Goal: Task Accomplishment & Management: Use online tool/utility

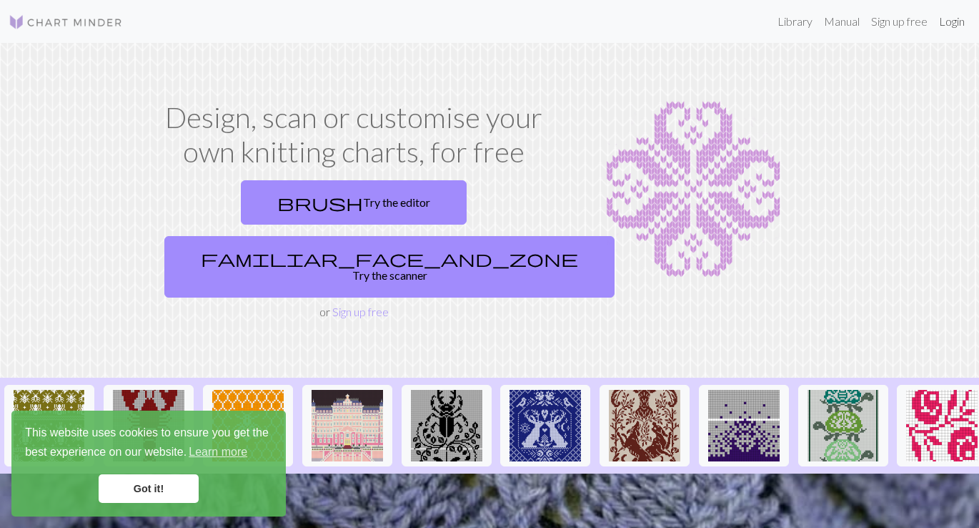
click at [956, 22] on link "Login" at bounding box center [952, 21] width 37 height 29
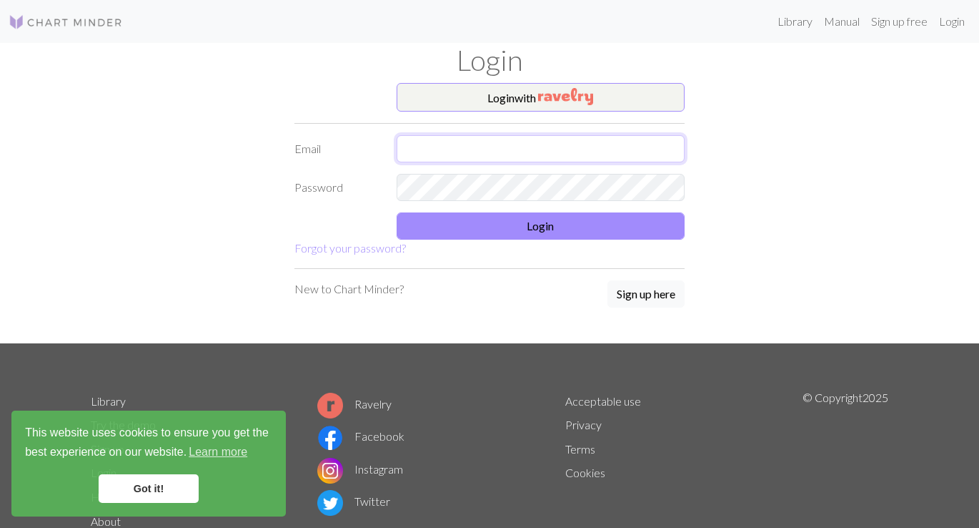
click at [498, 159] on input "text" at bounding box center [541, 148] width 289 height 27
click at [442, 155] on input "text" at bounding box center [541, 148] width 289 height 27
type input "[EMAIL_ADDRESS][DOMAIN_NAME]"
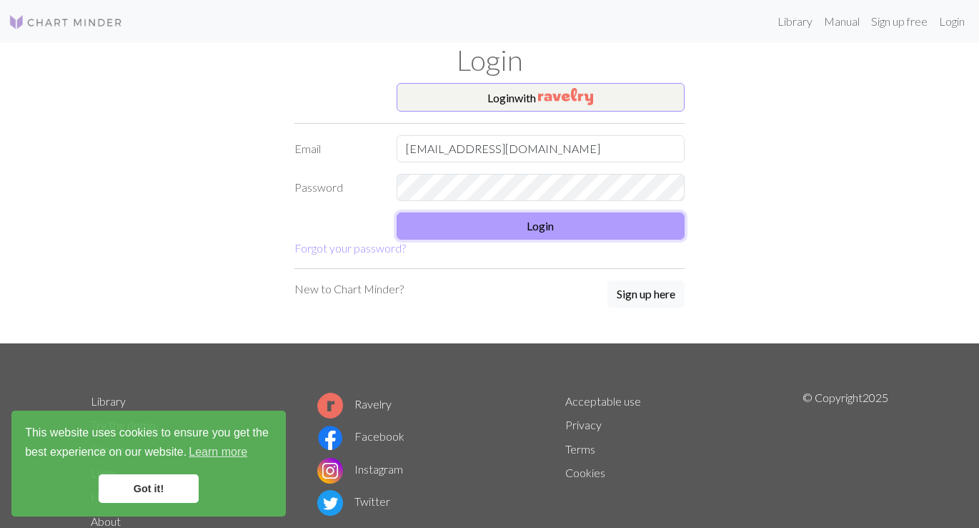
click at [471, 234] on button "Login" at bounding box center [541, 225] width 289 height 27
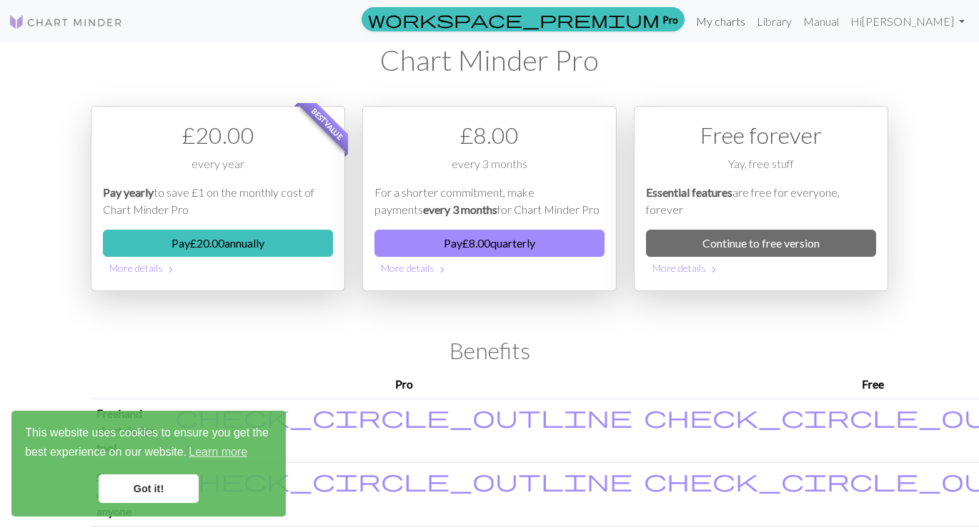
click at [751, 31] on link "My charts" at bounding box center [721, 21] width 61 height 29
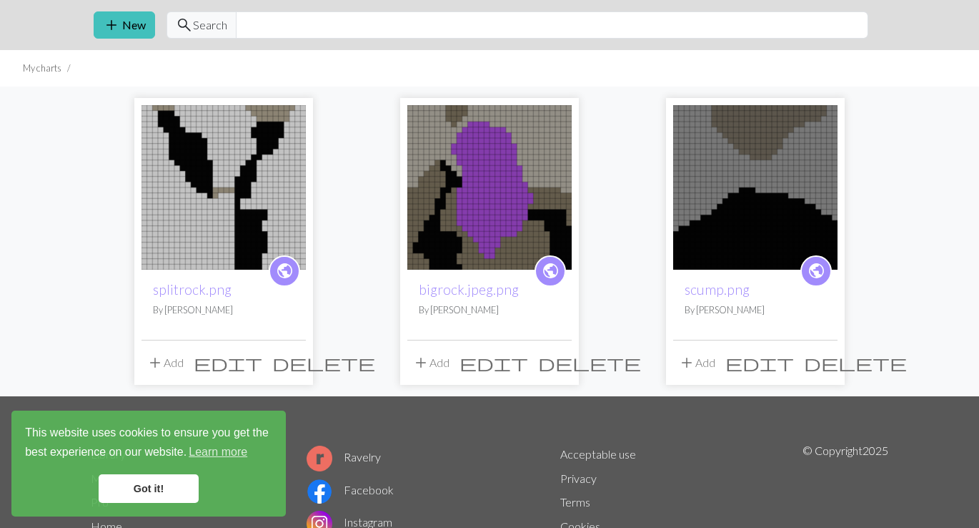
scroll to position [44, 0]
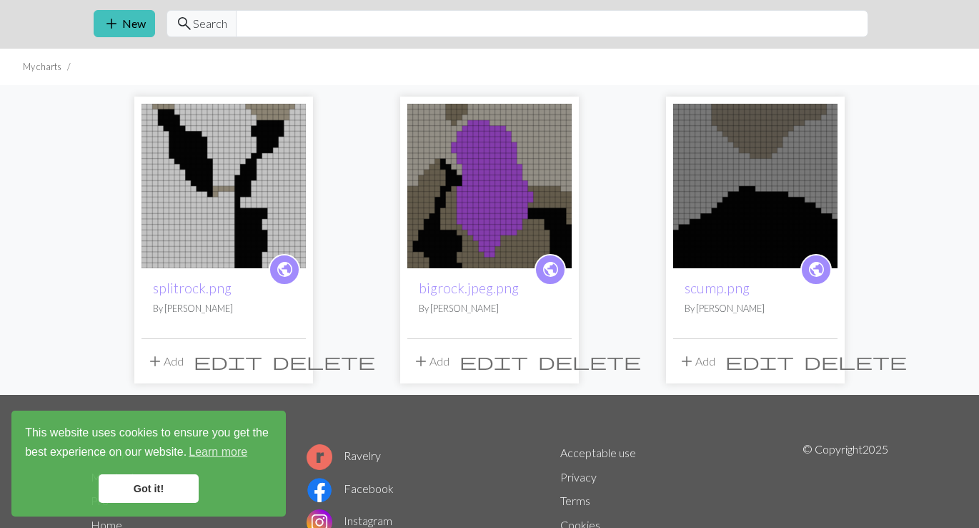
click at [701, 174] on img at bounding box center [755, 186] width 164 height 164
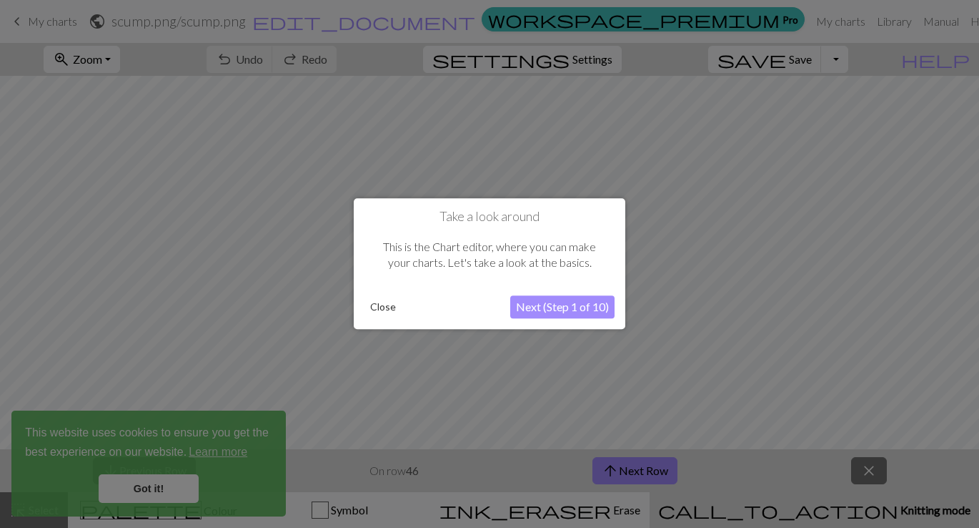
click at [547, 310] on button "Next (Step 1 of 10)" at bounding box center [562, 307] width 104 height 23
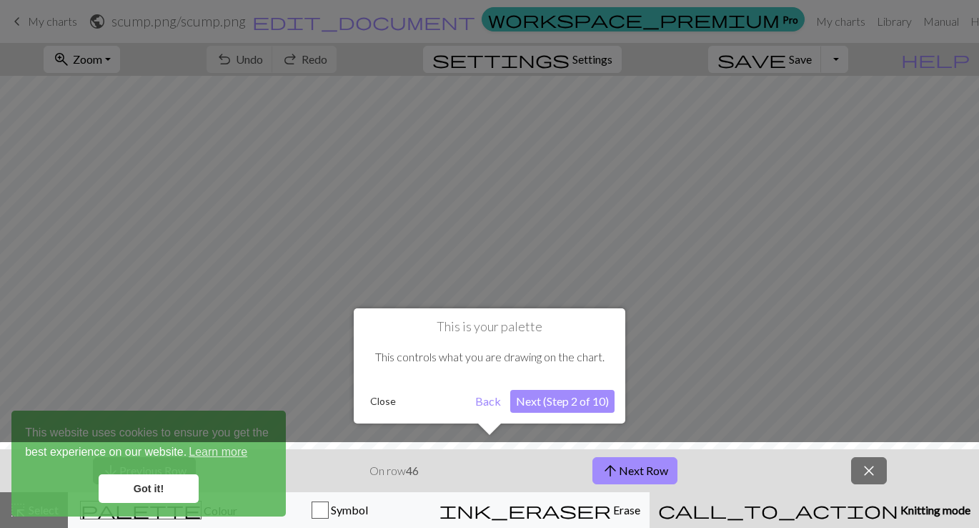
click at [397, 402] on button "Close" at bounding box center [383, 400] width 37 height 21
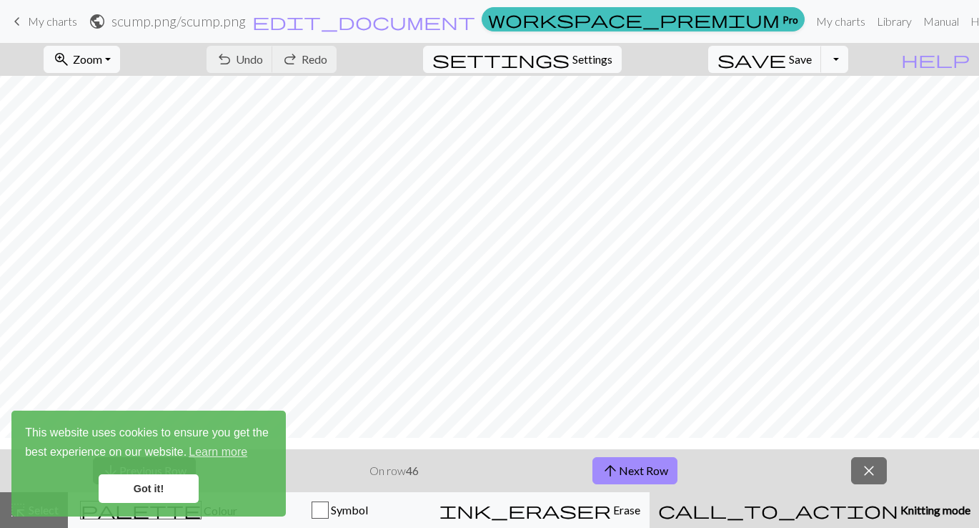
scroll to position [377, 0]
click at [169, 494] on link "Got it!" at bounding box center [149, 488] width 100 height 29
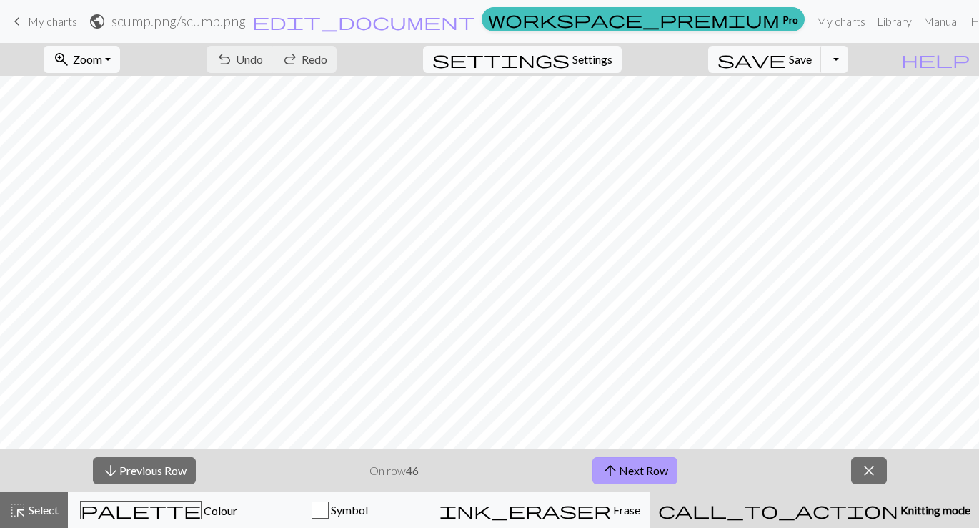
click at [642, 473] on button "arrow_upward Next Row" at bounding box center [635, 470] width 85 height 27
click at [410, 471] on strong "48" at bounding box center [412, 470] width 13 height 14
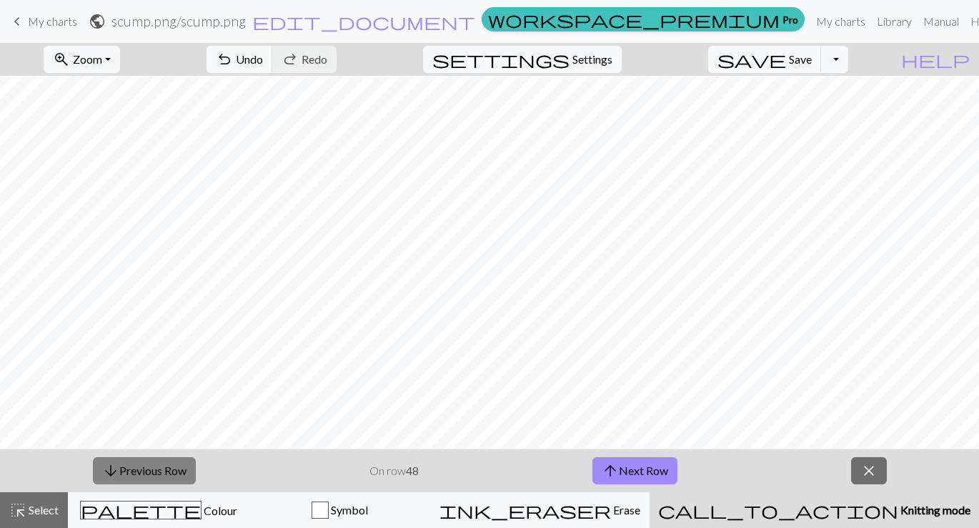
click at [167, 469] on button "arrow_downward Previous Row" at bounding box center [144, 470] width 103 height 27
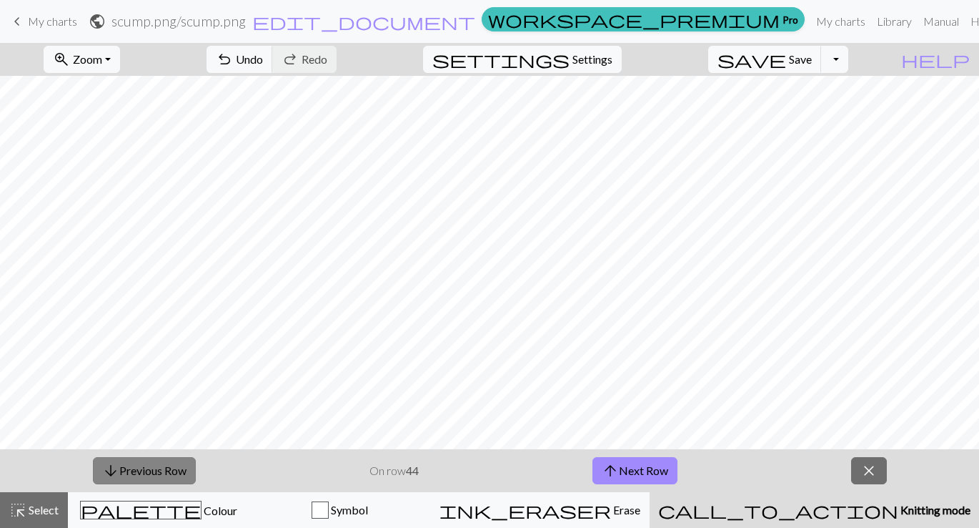
click at [167, 469] on button "arrow_downward Previous Row" at bounding box center [144, 470] width 103 height 27
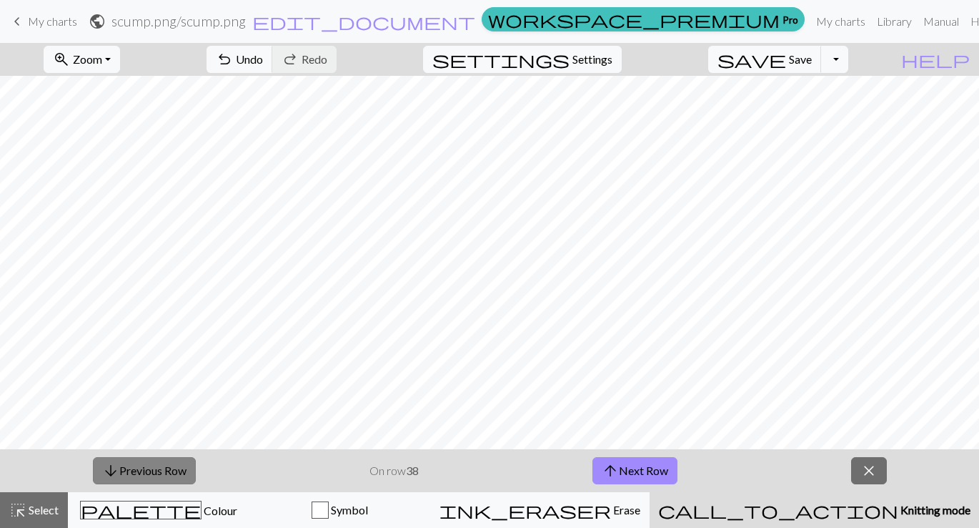
click at [167, 469] on button "arrow_downward Previous Row" at bounding box center [144, 470] width 103 height 27
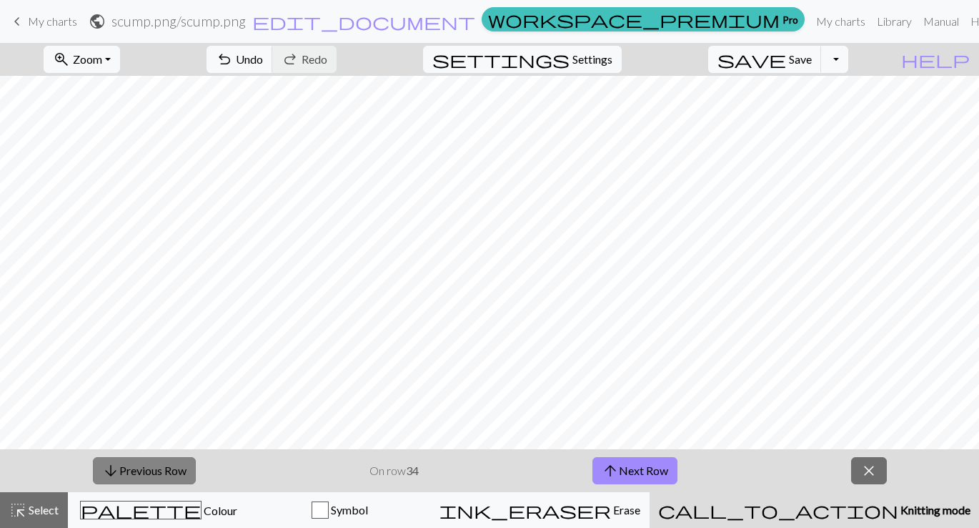
click at [167, 469] on button "arrow_downward Previous Row" at bounding box center [144, 470] width 103 height 27
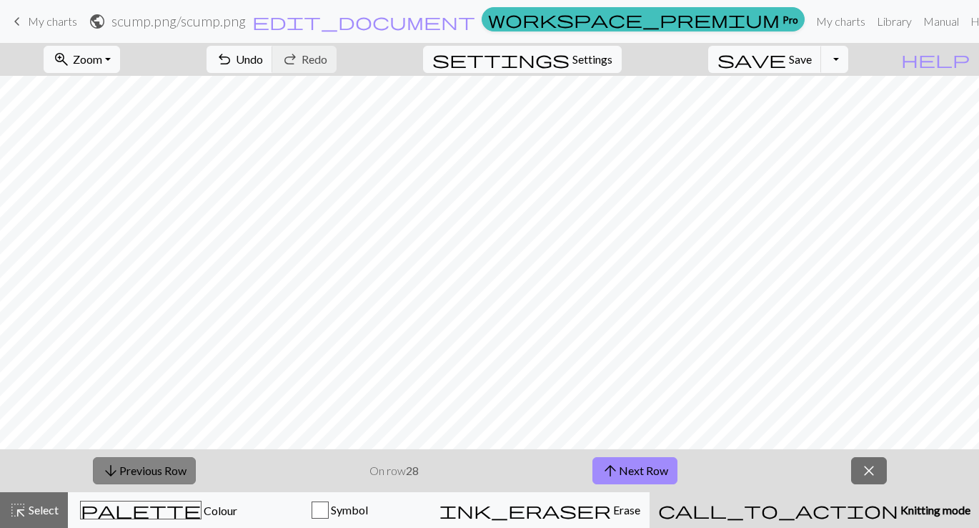
click at [167, 469] on button "arrow_downward Previous Row" at bounding box center [144, 470] width 103 height 27
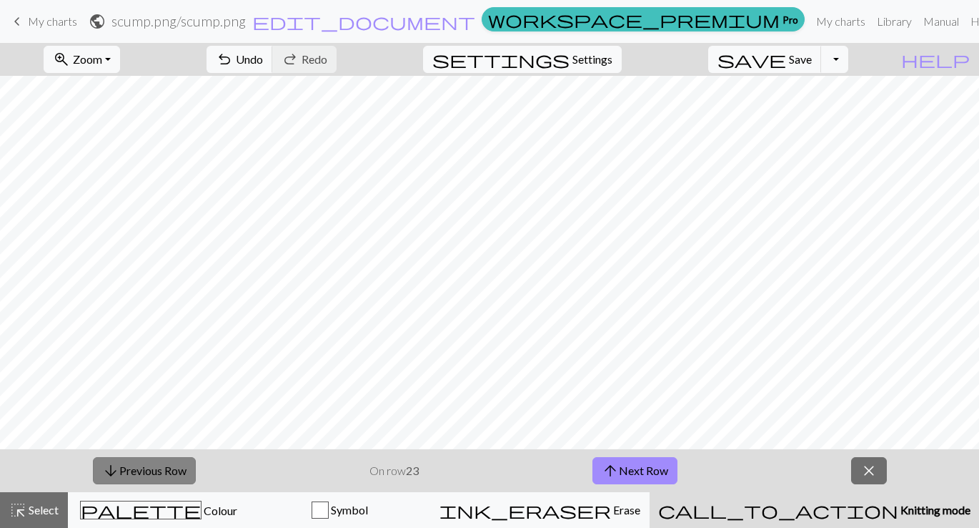
click at [167, 469] on button "arrow_downward Previous Row" at bounding box center [144, 470] width 103 height 27
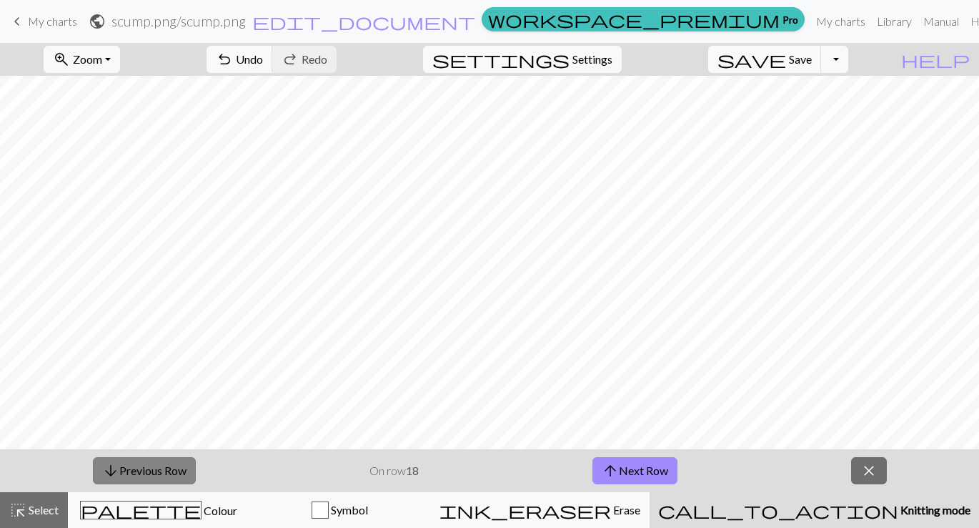
click at [167, 469] on button "arrow_downward Previous Row" at bounding box center [144, 470] width 103 height 27
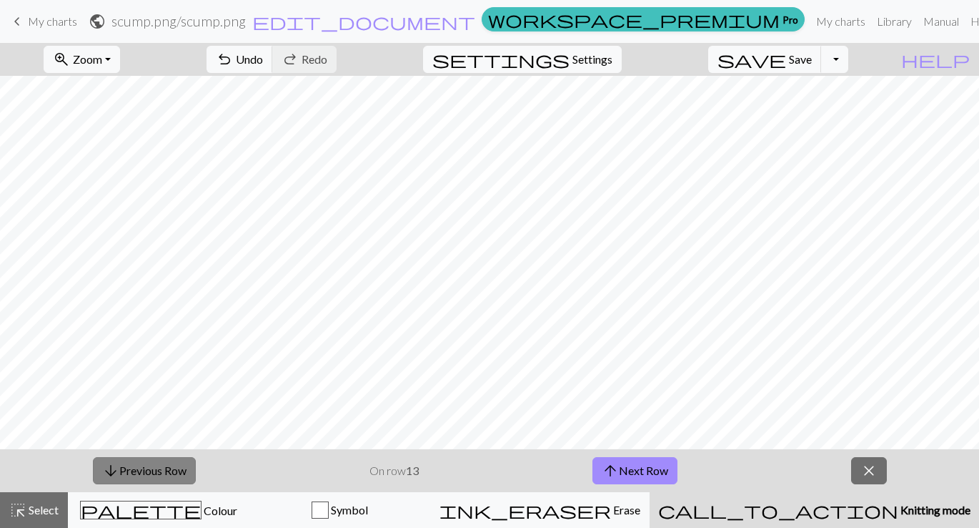
click at [167, 469] on button "arrow_downward Previous Row" at bounding box center [144, 470] width 103 height 27
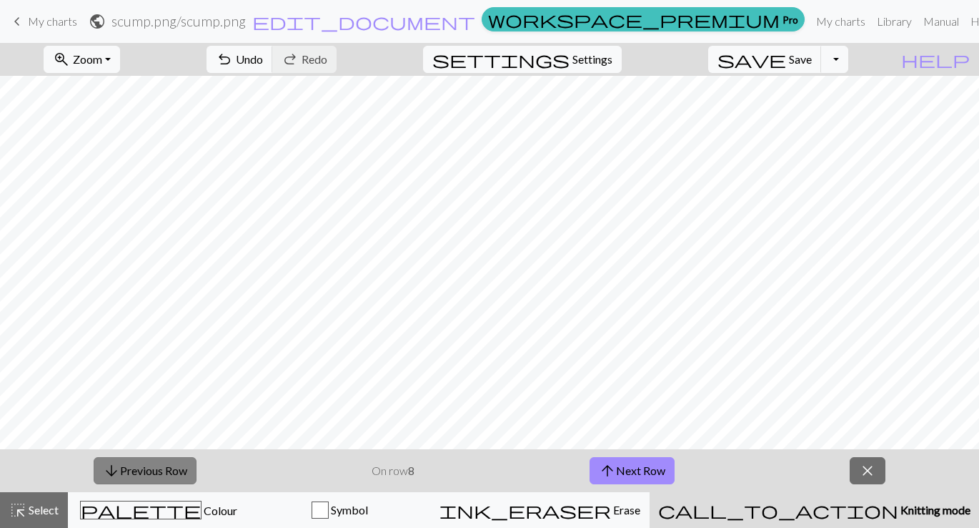
click at [167, 469] on button "arrow_downward Previous Row" at bounding box center [145, 470] width 103 height 27
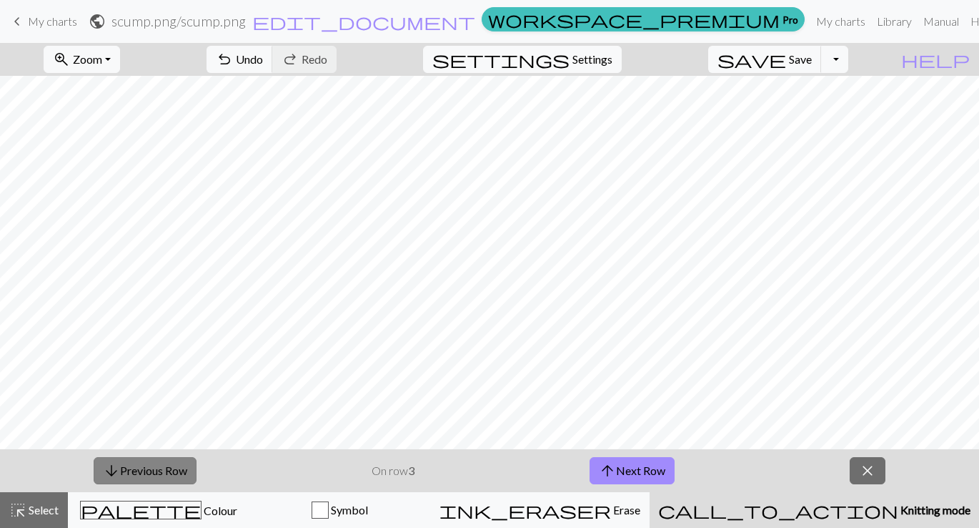
click at [167, 469] on button "arrow_downward Previous Row" at bounding box center [145, 470] width 103 height 27
